Goal: Register for event/course

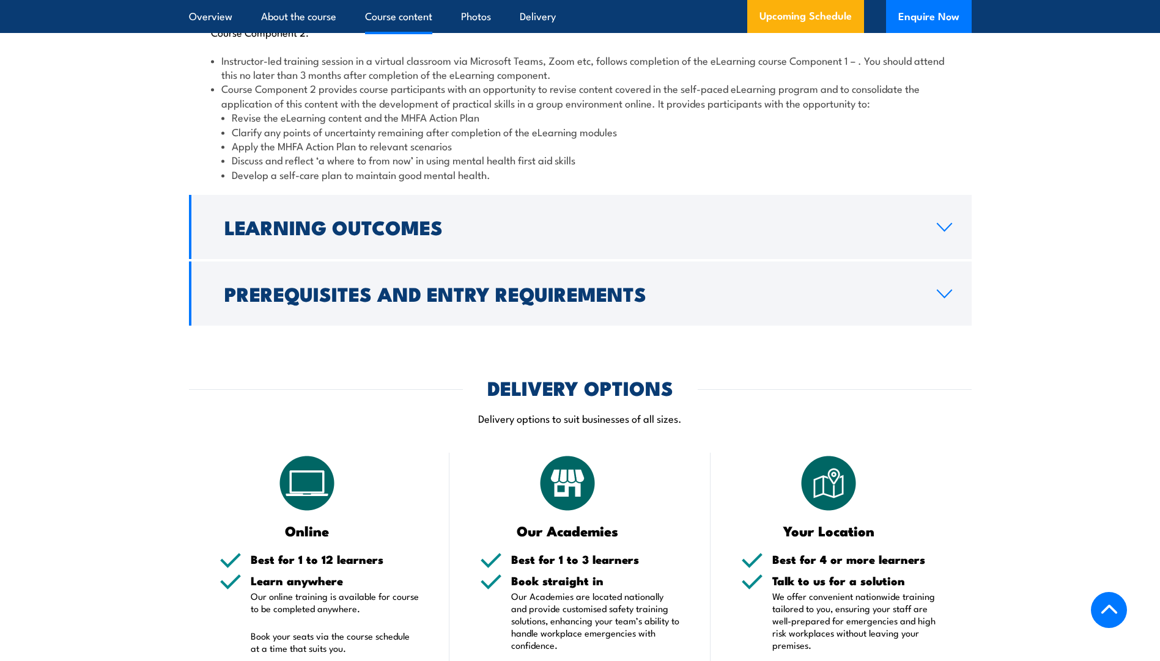
scroll to position [1834, 0]
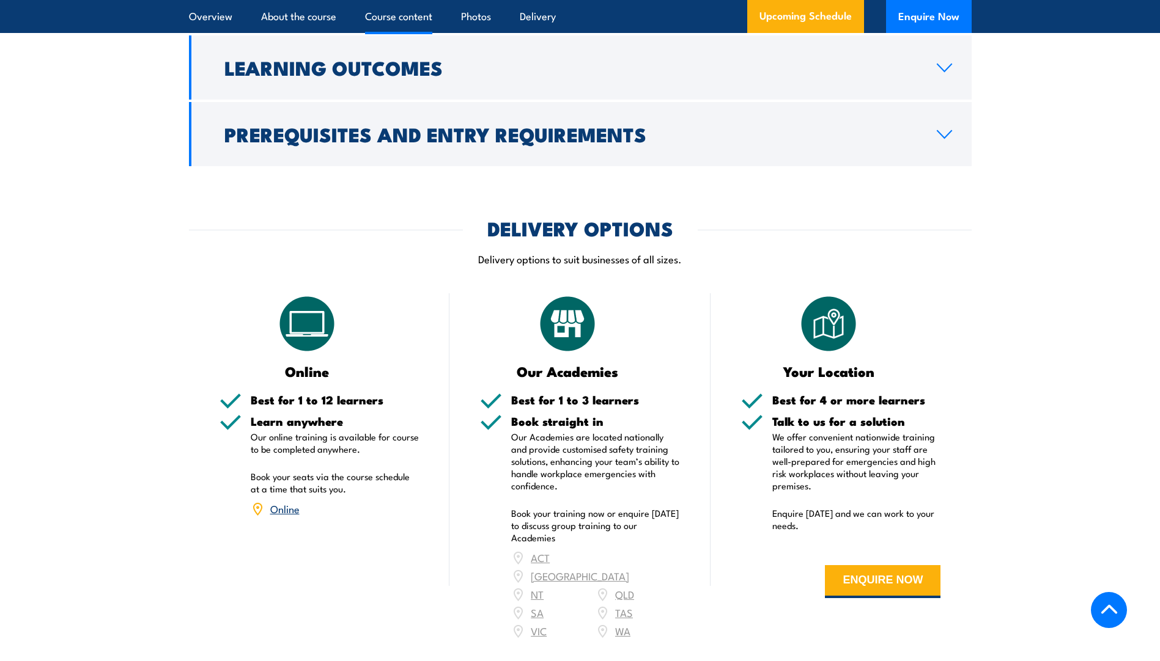
click at [290, 501] on link "Online" at bounding box center [284, 508] width 29 height 15
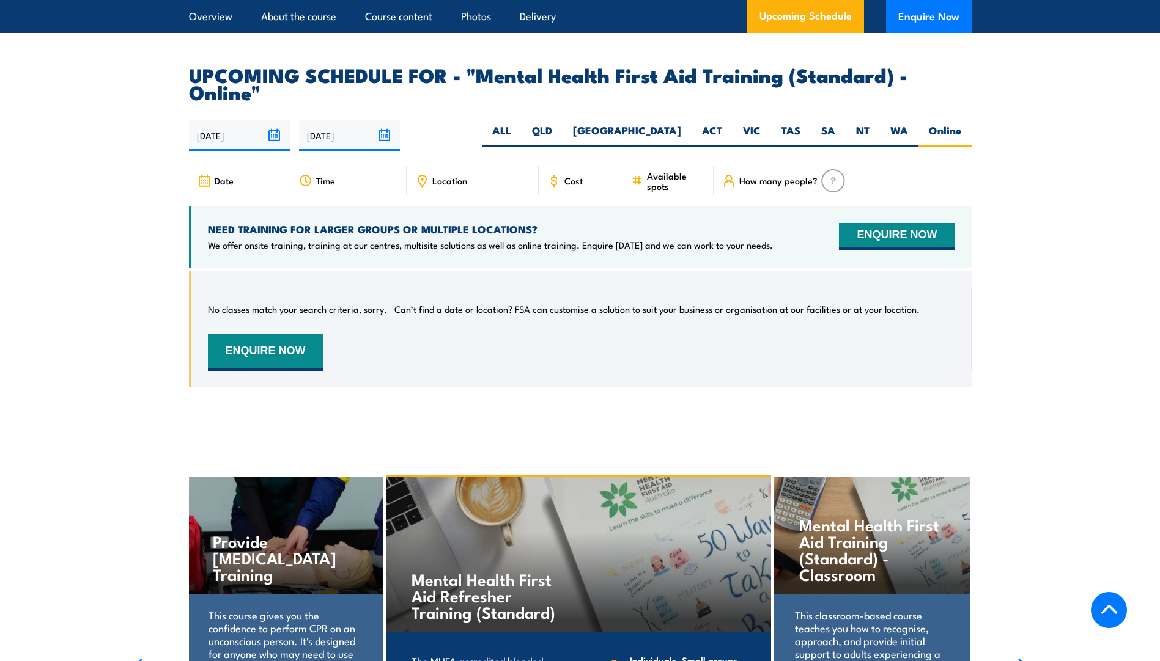
scroll to position [2449, 0]
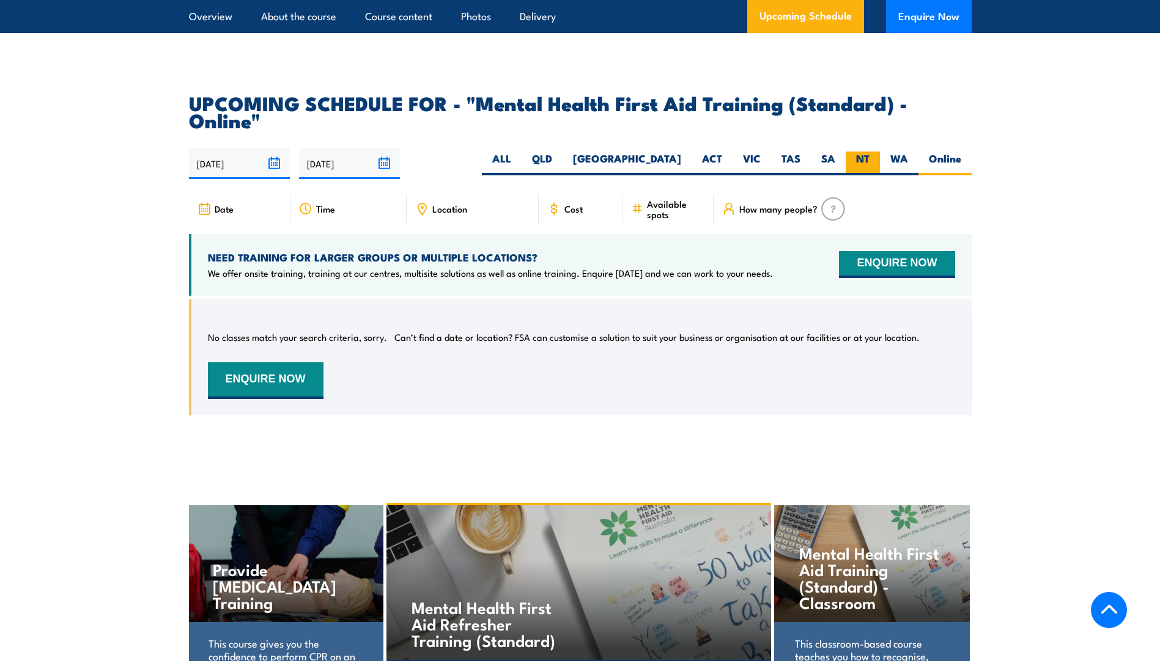
click at [857, 152] on label "NT" at bounding box center [862, 164] width 34 height 24
click at [869, 152] on input "NT" at bounding box center [873, 156] width 8 height 8
radio input "true"
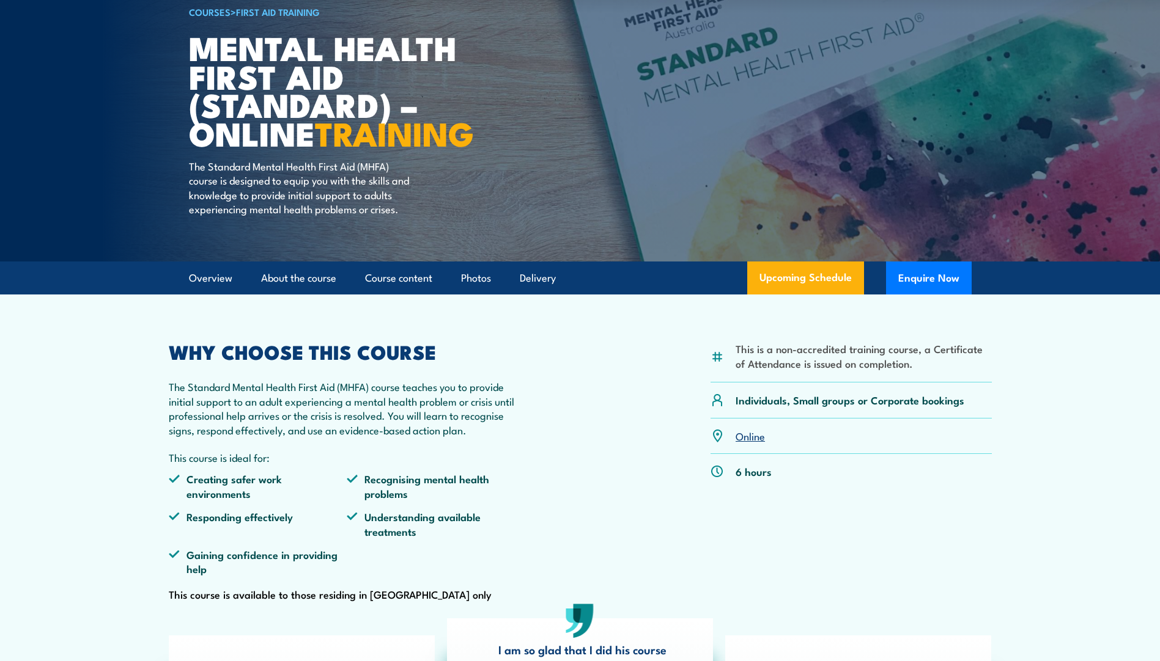
scroll to position [4, 0]
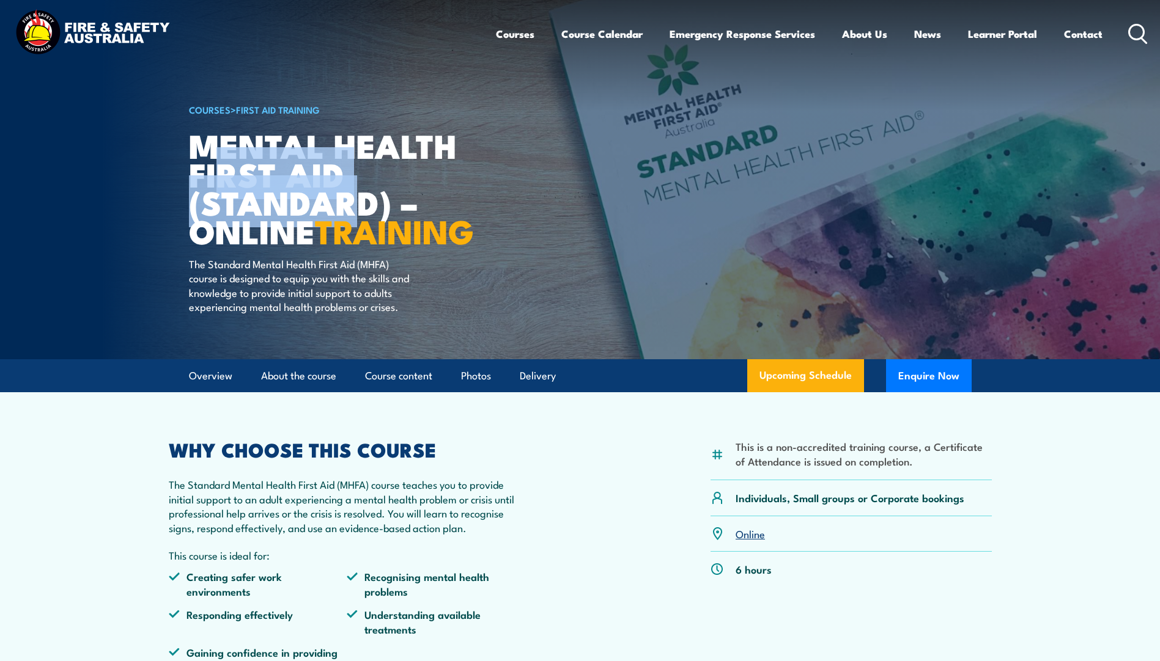
drag, startPoint x: 353, startPoint y: 180, endPoint x: 216, endPoint y: 172, distance: 137.2
click at [216, 172] on h1 "Mental Health First Aid (Standard) – Online TRAINING" at bounding box center [340, 188] width 302 height 114
drag, startPoint x: 216, startPoint y: 172, endPoint x: 228, endPoint y: 180, distance: 14.6
click at [228, 180] on h1 "Mental Health First Aid (Standard) – Online TRAINING" at bounding box center [340, 188] width 302 height 114
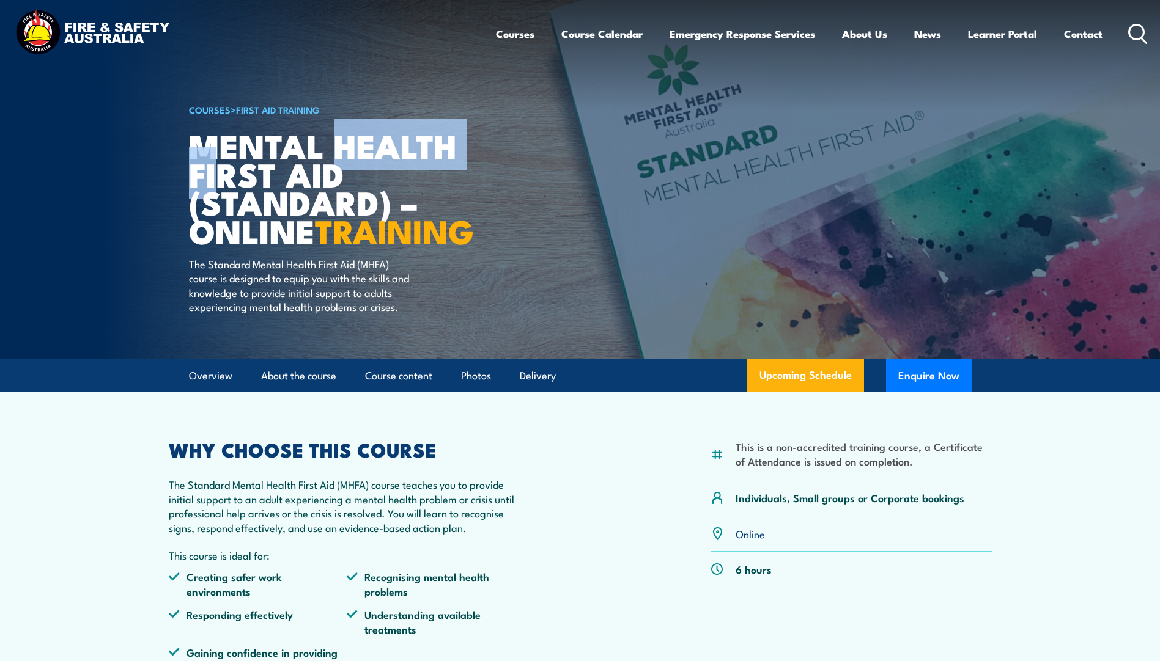
drag, startPoint x: 342, startPoint y: 168, endPoint x: 228, endPoint y: 172, distance: 113.8
click at [228, 172] on h1 "Mental Health First Aid (Standard) – Online TRAINING" at bounding box center [340, 188] width 302 height 114
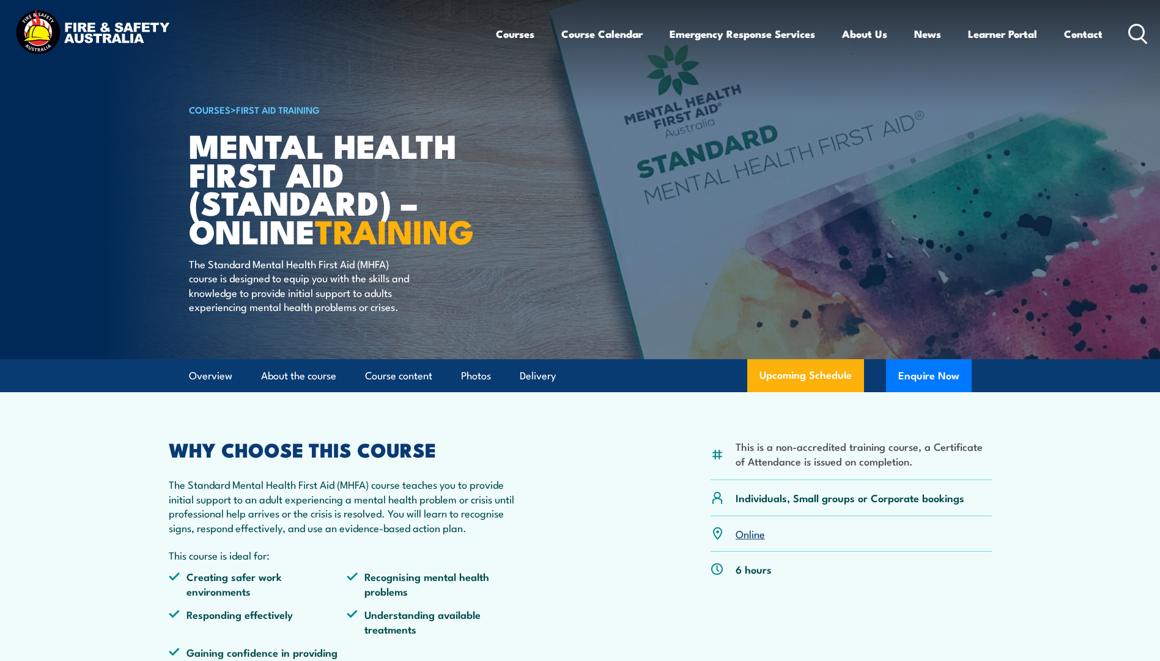
drag, startPoint x: 228, startPoint y: 172, endPoint x: 227, endPoint y: 160, distance: 12.3
click at [227, 160] on h1 "Mental Health First Aid (Standard) – Online TRAINING" at bounding box center [340, 188] width 302 height 114
